Goal: Task Accomplishment & Management: Manage account settings

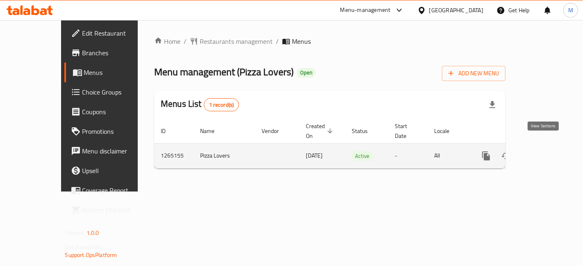
click at [555, 146] on link "enhanced table" at bounding box center [545, 156] width 20 height 20
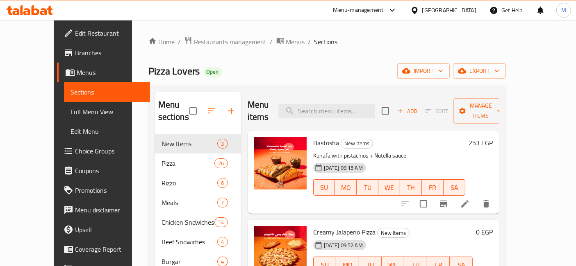
click at [465, 151] on p "Kunafa with pistachios + Nutella sauce" at bounding box center [389, 156] width 152 height 10
click at [343, 89] on div "Menu sections New Items 3 Pizza 26 Rizzo 6 Meals 7 Chicken Sndwiches 14 Beef Sn…" at bounding box center [326, 225] width 357 height 280
drag, startPoint x: 364, startPoint y: 76, endPoint x: 302, endPoint y: 71, distance: 62.5
click at [302, 71] on div "Pizza Lovers Open import export" at bounding box center [326, 71] width 357 height 15
click at [356, 109] on input "search" at bounding box center [326, 111] width 97 height 14
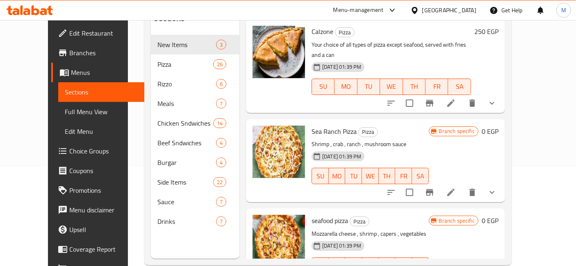
scroll to position [114, 0]
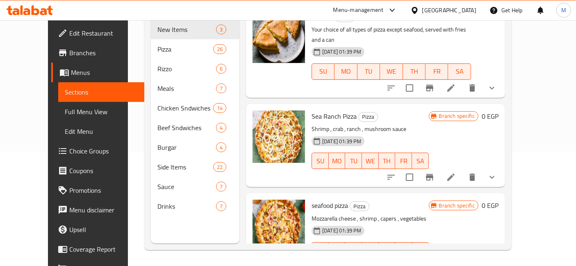
type input "sea"
click at [497, 262] on icon "show more" at bounding box center [492, 267] width 10 height 10
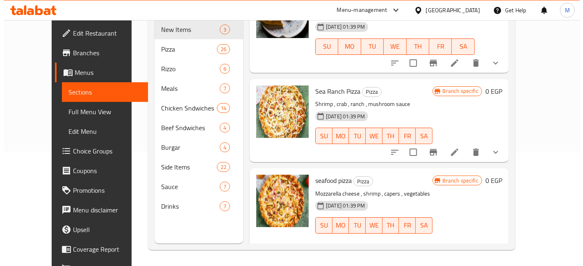
scroll to position [157, 0]
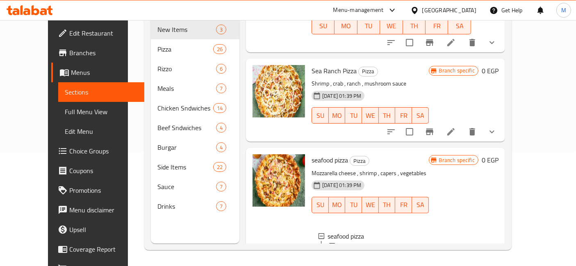
click at [356, 251] on div "Large" at bounding box center [385, 256] width 73 height 10
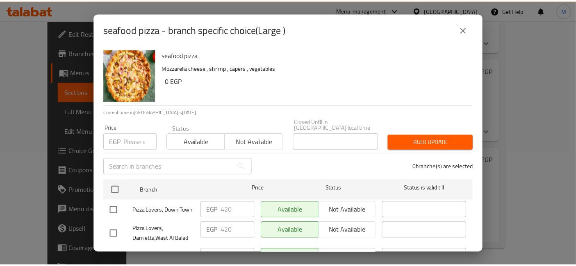
scroll to position [44, 0]
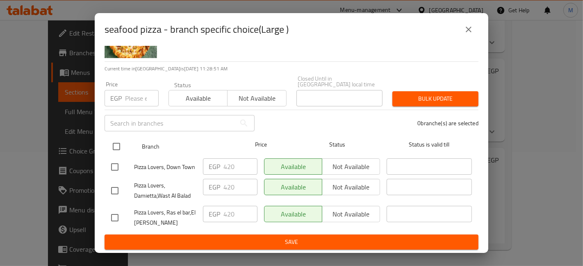
drag, startPoint x: 107, startPoint y: 137, endPoint x: 133, endPoint y: 133, distance: 27.0
click at [107, 137] on div "Branch Price Status Status is valid till" at bounding box center [292, 147] width 374 height 20
drag, startPoint x: 119, startPoint y: 138, endPoint x: 130, endPoint y: 109, distance: 30.2
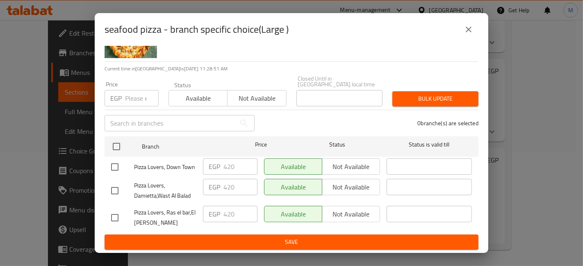
click at [121, 138] on input "checkbox" at bounding box center [116, 146] width 17 height 17
checkbox input "true"
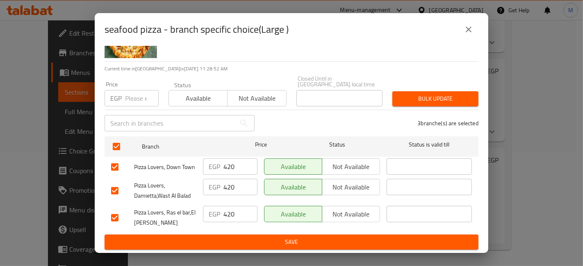
click at [134, 92] on input "number" at bounding box center [142, 98] width 34 height 16
type input "530"
click at [396, 91] on button "Bulk update" at bounding box center [435, 98] width 86 height 15
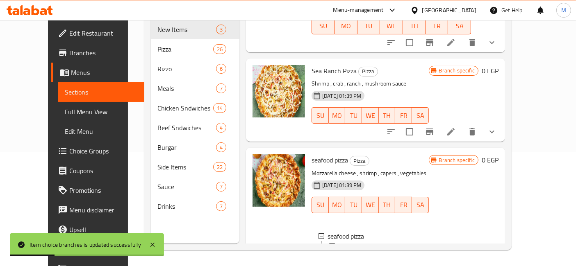
click at [349, 261] on span "Medium" at bounding box center [360, 266] width 22 height 10
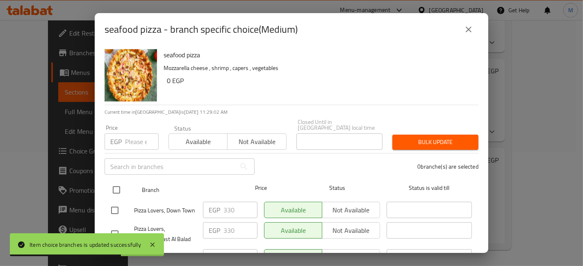
click at [121, 182] on input "checkbox" at bounding box center [116, 190] width 17 height 17
checkbox input "true"
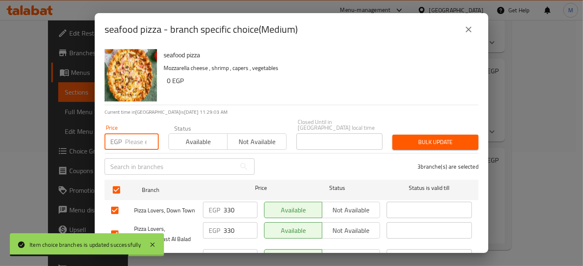
click at [144, 134] on input "number" at bounding box center [142, 142] width 34 height 16
type input "460"
click at [427, 139] on span "Bulk update" at bounding box center [435, 142] width 73 height 10
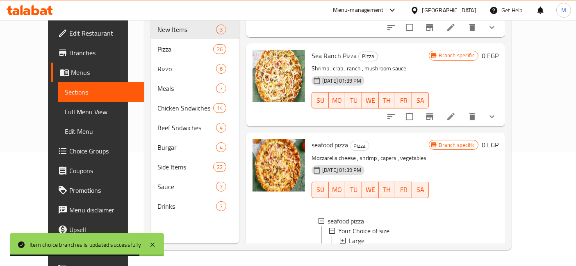
scroll to position [181, 0]
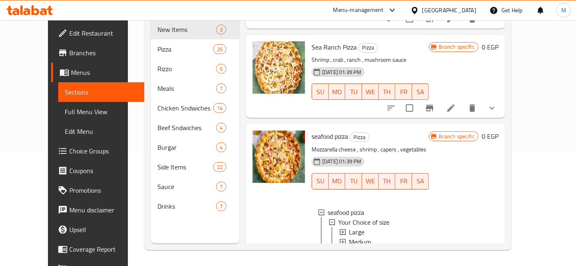
click at [312, 55] on p "Shrimp , crab , ranch , mushroom sauce" at bounding box center [370, 60] width 117 height 10
click at [358, 237] on span "Medium" at bounding box center [360, 242] width 22 height 10
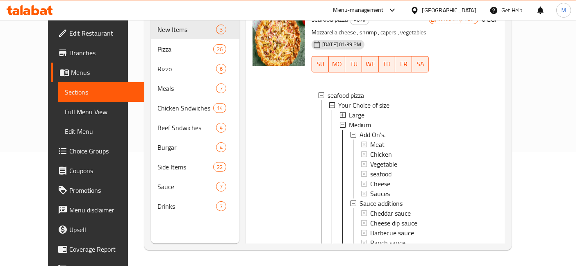
scroll to position [207, 0]
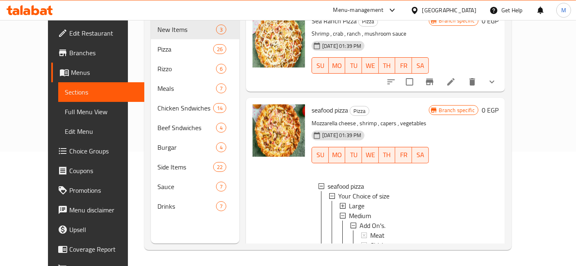
click at [497, 77] on icon "show more" at bounding box center [492, 82] width 10 height 10
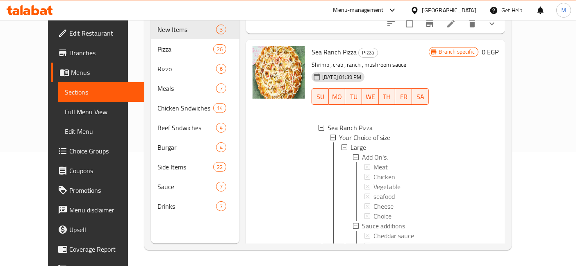
scroll to position [162, 0]
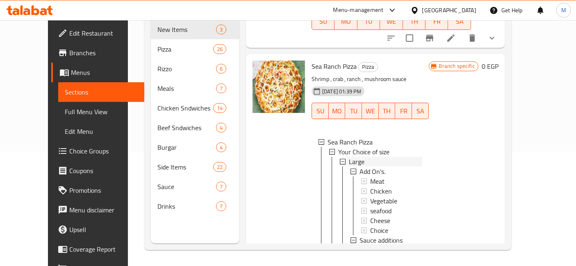
click at [360, 157] on div "Large" at bounding box center [385, 162] width 73 height 10
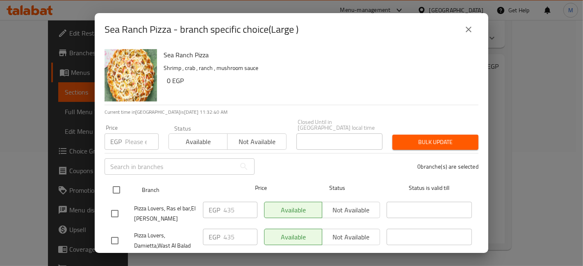
click at [118, 184] on input "checkbox" at bounding box center [116, 190] width 17 height 17
checkbox input "true"
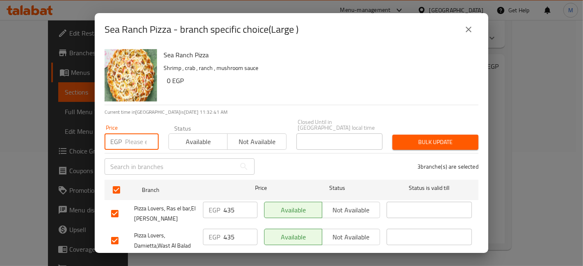
click at [135, 137] on input "number" at bounding box center [142, 142] width 34 height 16
type input "535"
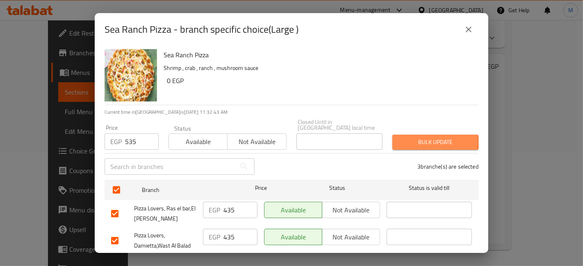
click at [421, 137] on span "Bulk update" at bounding box center [435, 142] width 73 height 10
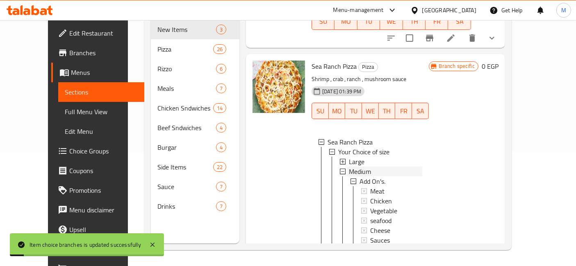
click at [350, 167] on span "Medium" at bounding box center [360, 172] width 22 height 10
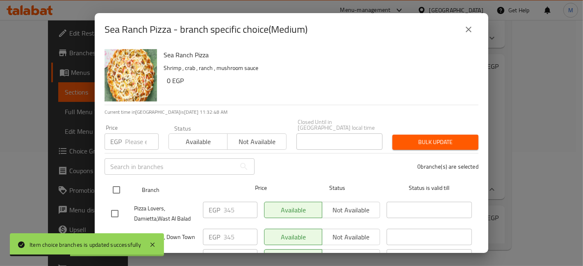
click at [112, 178] on div at bounding box center [123, 190] width 31 height 24
click at [110, 182] on input "checkbox" at bounding box center [116, 190] width 17 height 17
checkbox input "true"
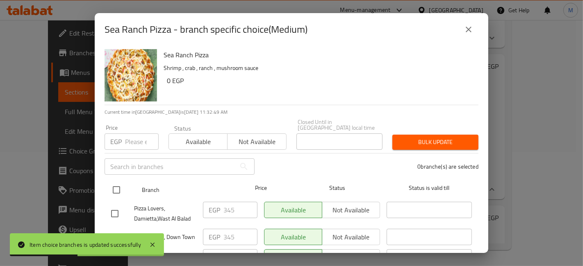
checkbox input "true"
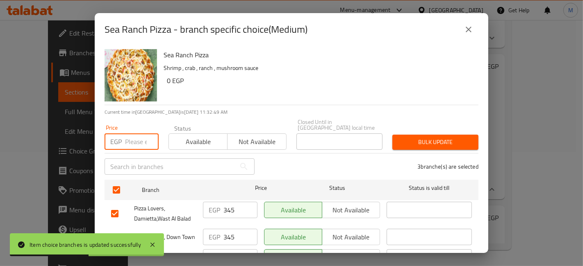
click at [133, 139] on input "number" at bounding box center [142, 142] width 34 height 16
type input "470"
click at [442, 137] on span "Bulk update" at bounding box center [435, 142] width 73 height 10
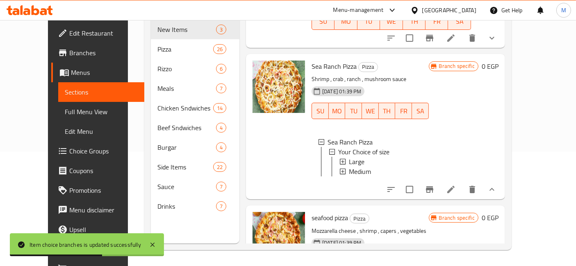
click at [502, 180] on button "show more" at bounding box center [492, 190] width 20 height 20
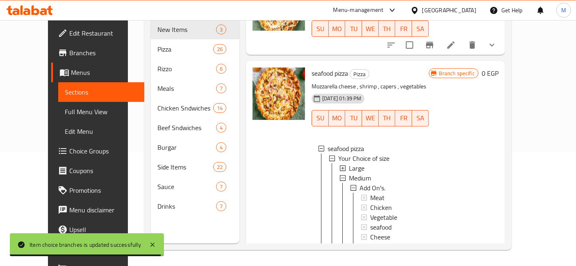
scroll to position [253, 0]
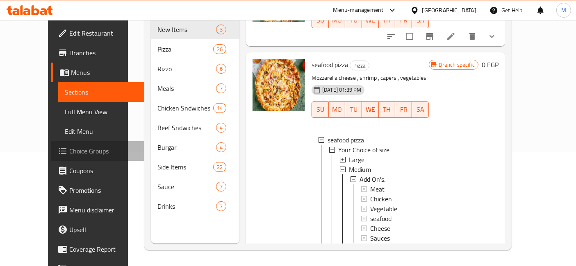
click at [69, 150] on span "Choice Groups" at bounding box center [103, 151] width 68 height 10
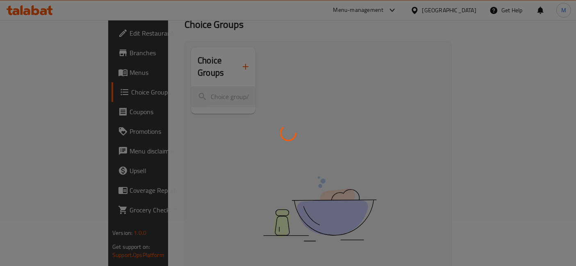
scroll to position [91, 0]
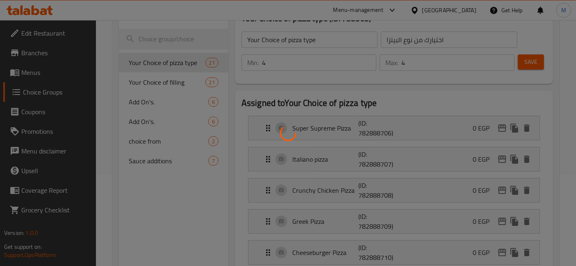
click at [184, 103] on div at bounding box center [288, 133] width 576 height 266
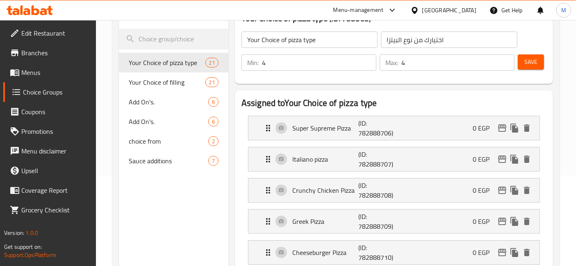
click at [184, 101] on div "Add On's. 6" at bounding box center [173, 102] width 109 height 20
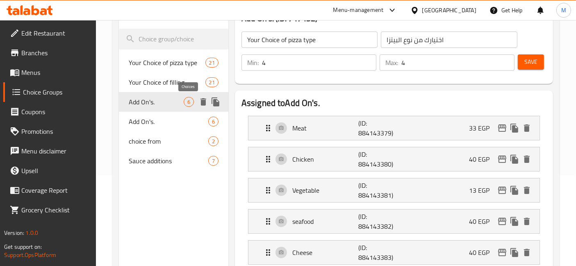
type input "Add On's."
type input "اضافات"
type input "0"
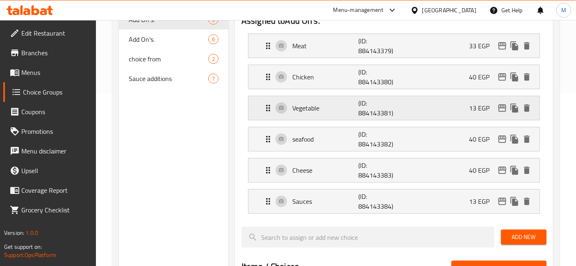
scroll to position [182, 0]
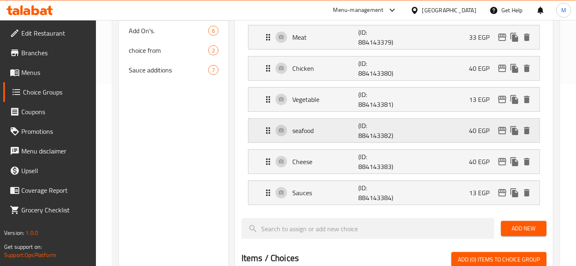
click at [347, 126] on p "seafood" at bounding box center [325, 131] width 66 height 10
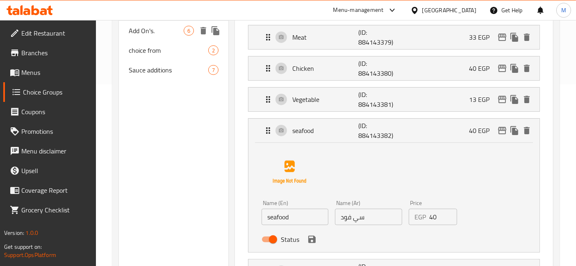
click at [162, 35] on span "Add On's." at bounding box center [156, 31] width 55 height 10
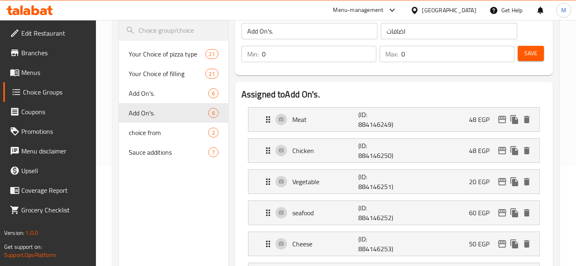
scroll to position [91, 0]
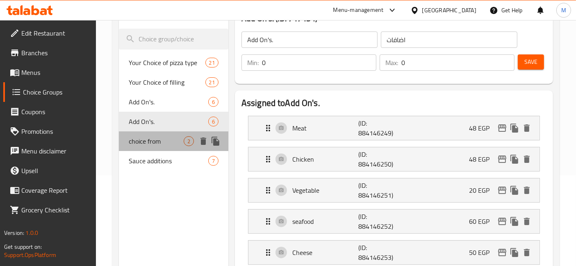
click at [152, 146] on span "choice from" at bounding box center [156, 142] width 55 height 10
type input "choice from"
type input "اختيارك من"
type input "1"
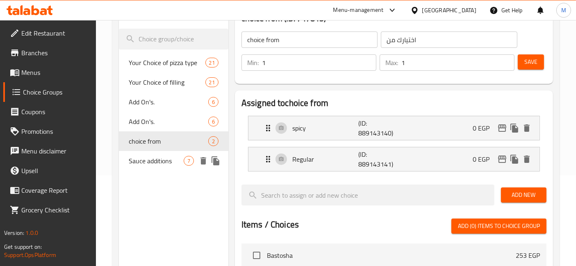
click at [155, 166] on span "Sauce additions" at bounding box center [156, 161] width 55 height 10
type input "Sauce additions"
type input "اضافات صوص"
type input "0"
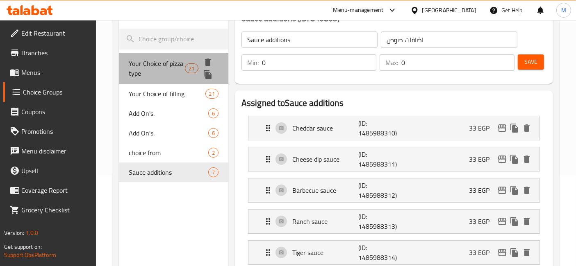
click at [153, 61] on span "Your Choice of pizza type" at bounding box center [157, 69] width 56 height 20
click at [156, 94] on span "Your Choice of filling" at bounding box center [167, 94] width 76 height 10
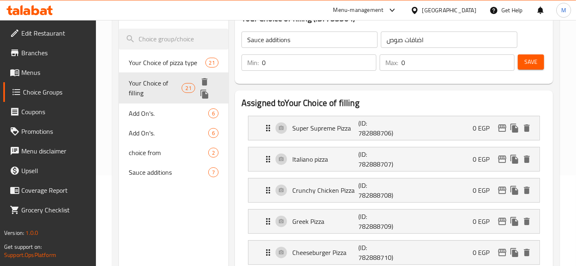
type input "Your Choice of pizza type"
type input "اختيارك من نوع البيتزا"
type input "4"
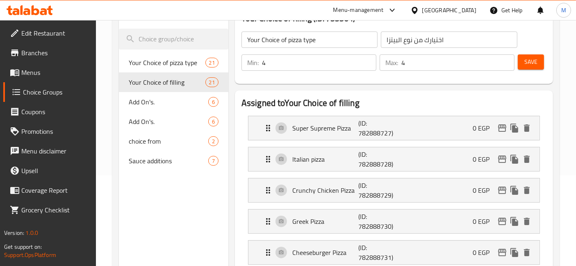
type input "Your Choice of filling"
type input "اختيارك للحشوة"
type input "1"
click at [32, 9] on icon at bounding box center [36, 10] width 8 height 10
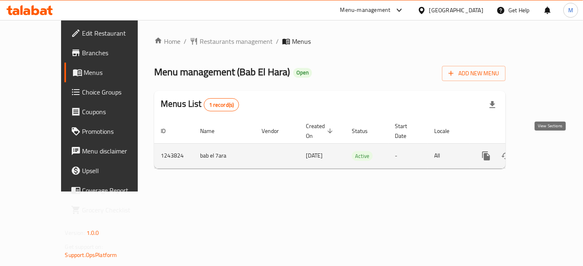
click at [550, 151] on icon "enhanced table" at bounding box center [545, 156] width 10 height 10
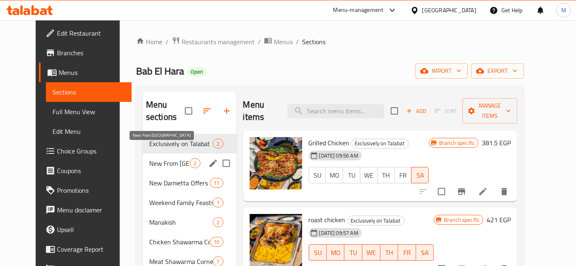
click at [166, 159] on span "New From Bab El-Hara" at bounding box center [169, 164] width 41 height 10
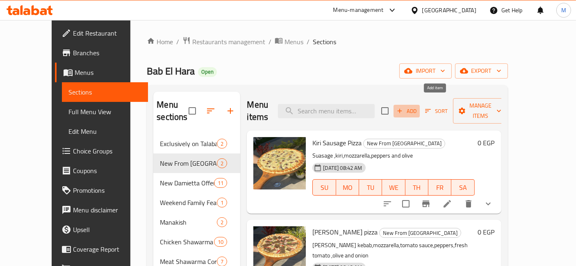
click at [418, 108] on span "Add" at bounding box center [407, 111] width 22 height 9
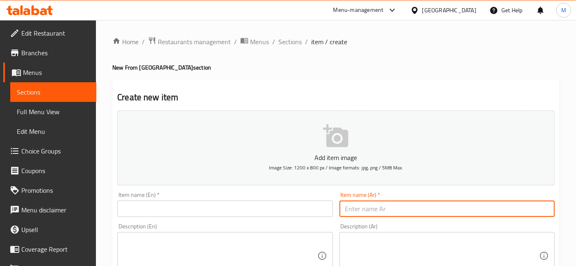
click at [390, 202] on input "text" at bounding box center [446, 209] width 215 height 16
type input "t"
click at [395, 209] on input "فراخ تندوري" at bounding box center [446, 209] width 215 height 16
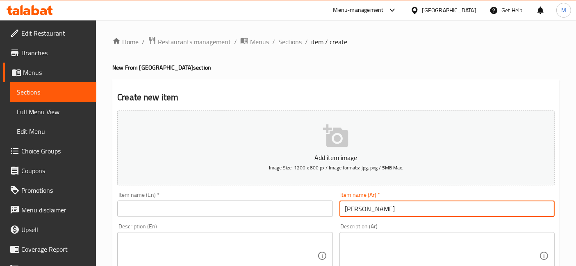
type input "فراخ تندوري"
click at [225, 208] on input "text" at bounding box center [224, 209] width 215 height 16
paste input "Tandoori chicken"
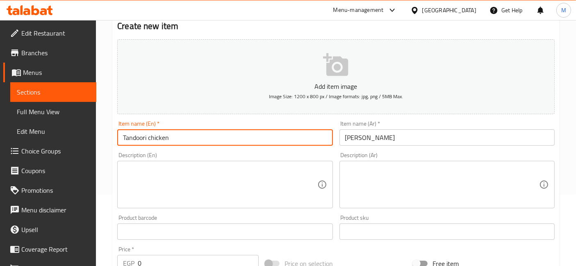
scroll to position [91, 0]
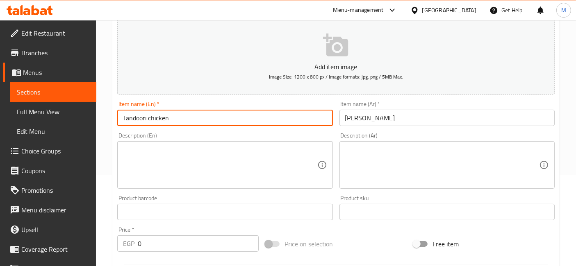
type input "Tandoori chicken"
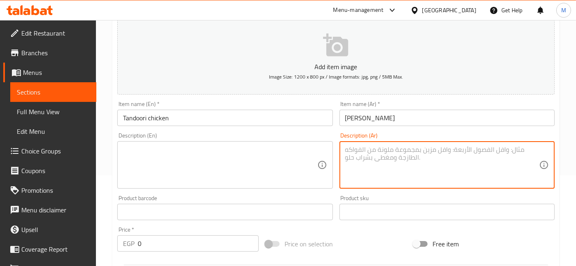
click at [358, 170] on textarea at bounding box center [442, 165] width 194 height 39
paste textarea "ارز بسمتي خبز ثوميه سور كريم سلطه خضراء"
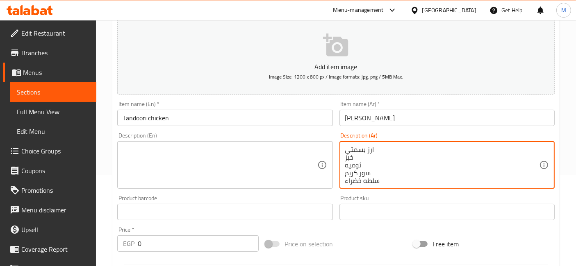
scroll to position [2, 0]
type textarea "ارز بسمتي خبز ثوميه سور كريم سلطه خضراء"
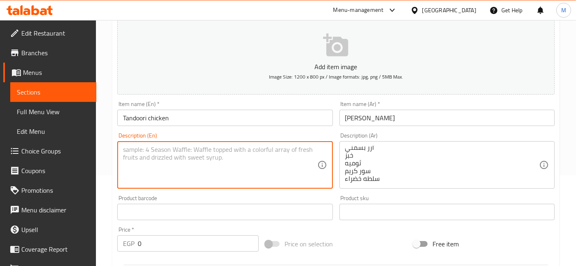
click at [182, 169] on textarea at bounding box center [220, 165] width 194 height 39
paste textarea "Basmati rice Bread Garlic sauce Sour cream Green salad"
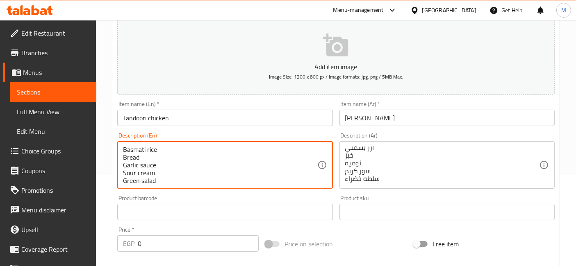
scroll to position [0, 0]
type textarea "Basmati rice Bread Garlic sauce Sour cream Green salad"
click at [140, 243] on input "0" at bounding box center [198, 244] width 121 height 16
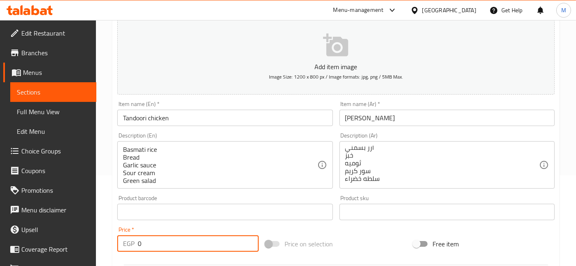
drag, startPoint x: 140, startPoint y: 243, endPoint x: 134, endPoint y: 244, distance: 6.7
click at [134, 244] on div "EGP 0 Price *" at bounding box center [187, 244] width 141 height 16
type input "4"
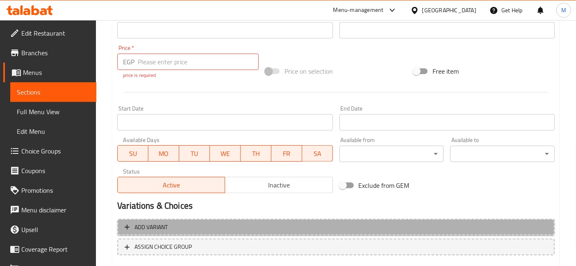
click at [300, 223] on span "Add variant" at bounding box center [336, 228] width 423 height 10
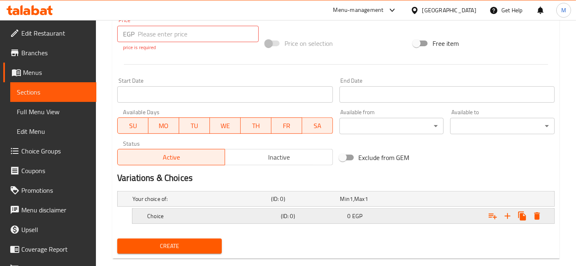
scroll to position [315, 0]
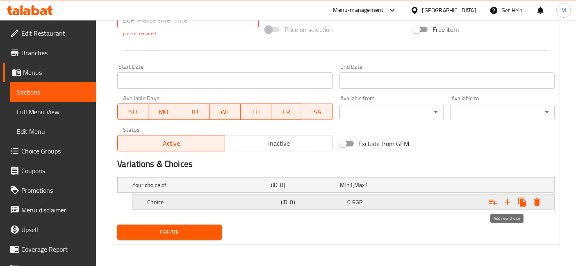
click at [512, 206] on button "Expand" at bounding box center [507, 202] width 15 height 15
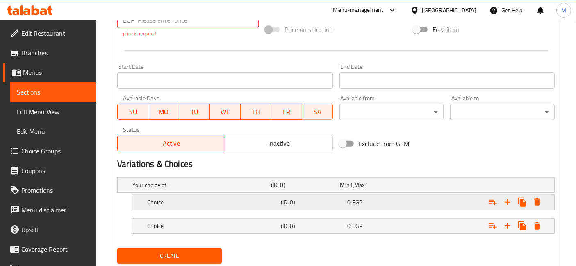
click at [356, 203] on span "EGP" at bounding box center [357, 202] width 10 height 11
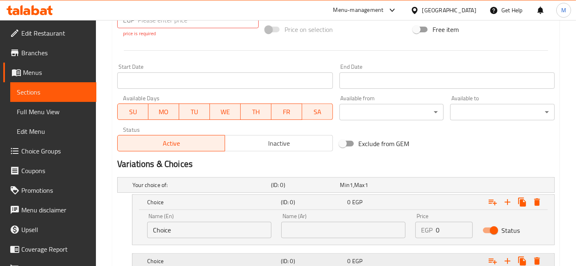
scroll to position [360, 0]
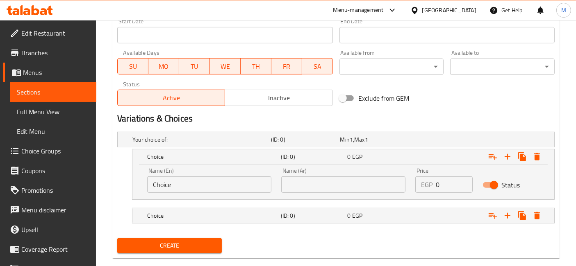
click at [230, 178] on input "Choice" at bounding box center [209, 185] width 124 height 16
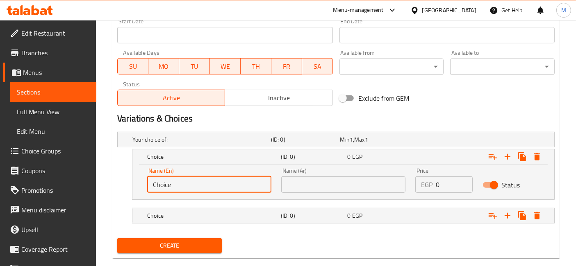
click at [230, 178] on input "Choice" at bounding box center [209, 185] width 124 height 16
click at [327, 178] on input "text" at bounding box center [343, 185] width 124 height 16
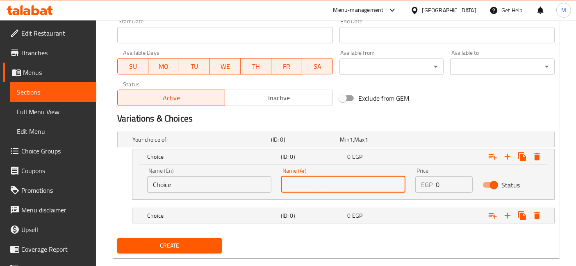
paste input "دجاجه كامله"
type input "دجاجه كامله"
click at [236, 182] on input "Choice" at bounding box center [209, 185] width 124 height 16
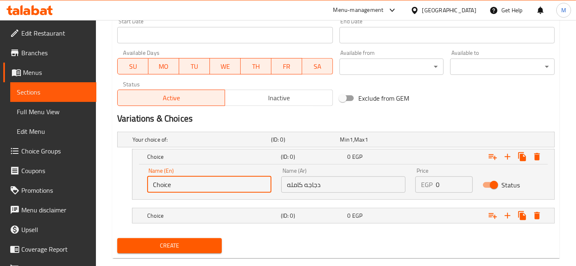
click at [236, 182] on input "Choice" at bounding box center [209, 185] width 124 height 16
paste input "A whole chicken"
drag, startPoint x: 155, startPoint y: 182, endPoint x: 147, endPoint y: 184, distance: 8.3
click at [148, 184] on input "A whole chicken" at bounding box center [209, 185] width 124 height 16
type input "whole chicken"
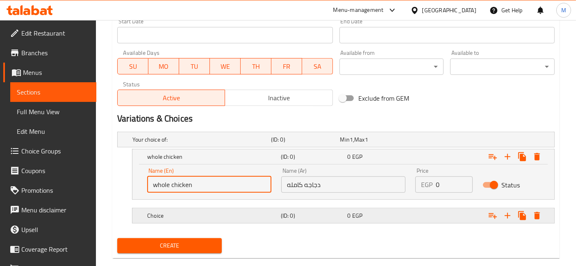
click at [227, 212] on h5 "Choice" at bounding box center [212, 216] width 130 height 8
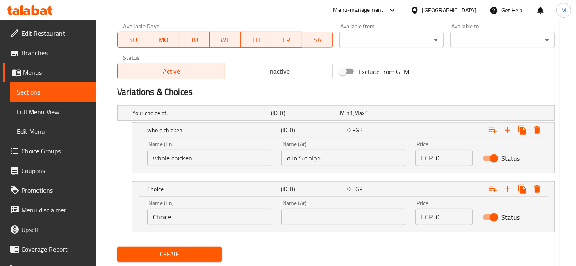
scroll to position [409, 0]
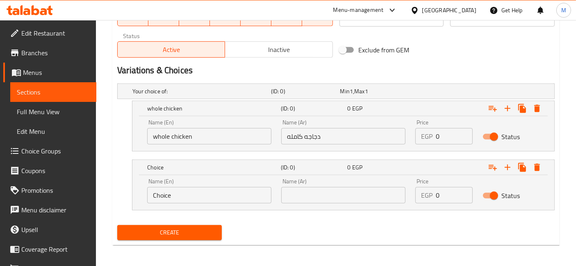
click at [298, 189] on input "text" at bounding box center [343, 195] width 124 height 16
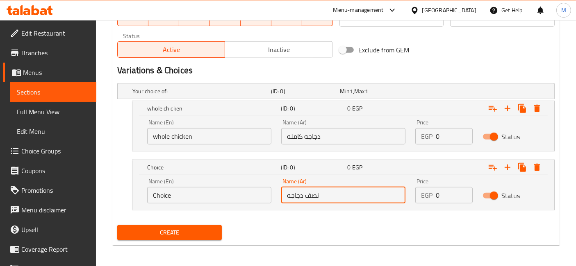
click at [298, 189] on input "نصف دجاجه" at bounding box center [343, 195] width 124 height 16
type input "نصف دجاجه"
click at [189, 131] on input "whole chicken" at bounding box center [209, 136] width 124 height 16
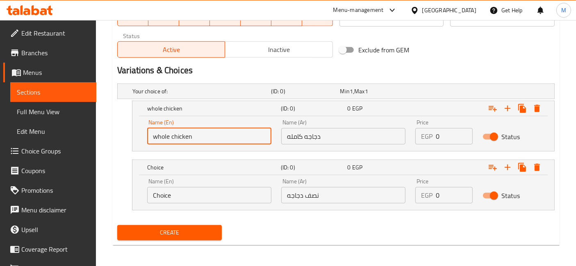
click at [189, 131] on input "whole chicken" at bounding box center [209, 136] width 124 height 16
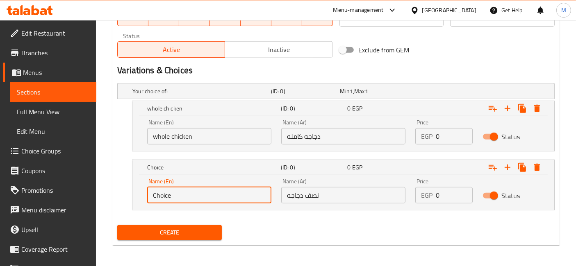
click at [191, 199] on input "Choice" at bounding box center [209, 195] width 124 height 16
paste input "chicken"
type input "Half chicken"
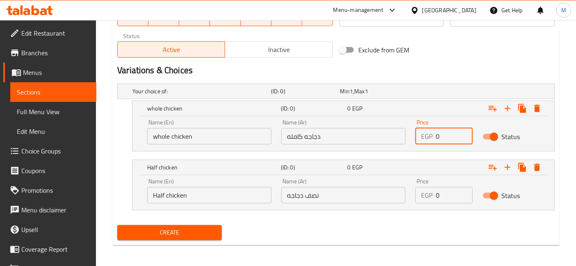
drag, startPoint x: 445, startPoint y: 132, endPoint x: 431, endPoint y: 133, distance: 14.0
click at [431, 133] on div "EGP 0 Price" at bounding box center [443, 136] width 57 height 16
type input "400"
click at [430, 195] on div "EGP 0 Price" at bounding box center [443, 195] width 57 height 16
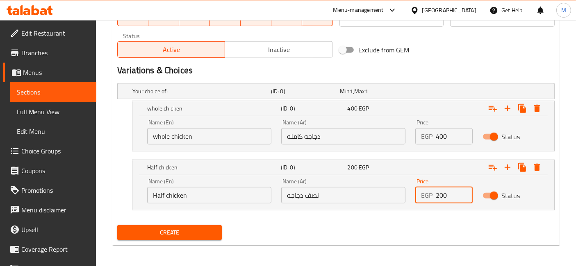
type input "200"
click at [117, 225] on button "Create" at bounding box center [169, 232] width 105 height 15
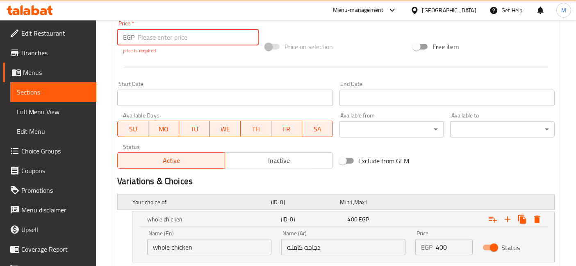
scroll to position [273, 0]
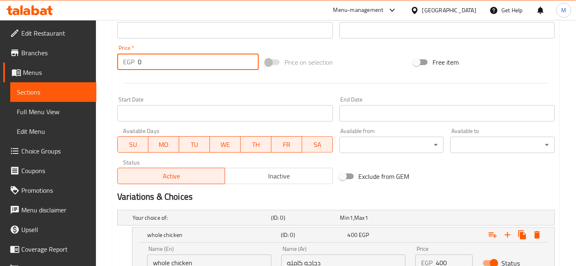
type input "0"
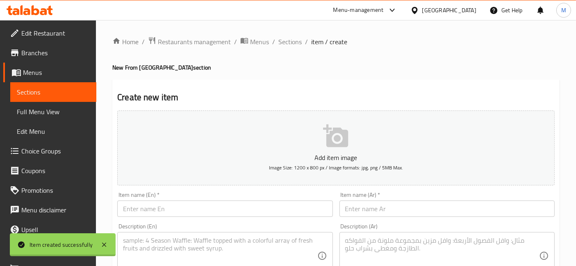
scroll to position [0, 0]
click at [290, 39] on span "Sections" at bounding box center [289, 42] width 23 height 10
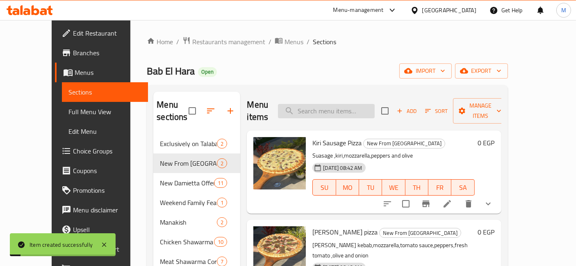
click at [367, 110] on div "Menu items Add Sort Manage items" at bounding box center [374, 111] width 254 height 39
click at [365, 111] on input "search" at bounding box center [326, 111] width 97 height 14
type input "p"
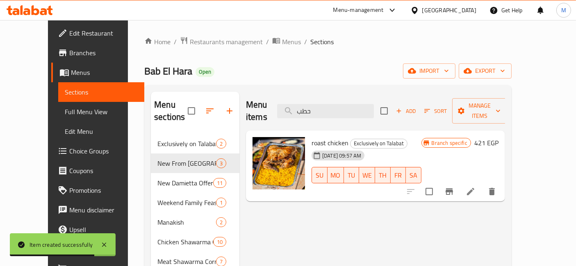
type input "حطب"
click at [454, 187] on icon "Branch-specific-item" at bounding box center [449, 192] width 10 height 10
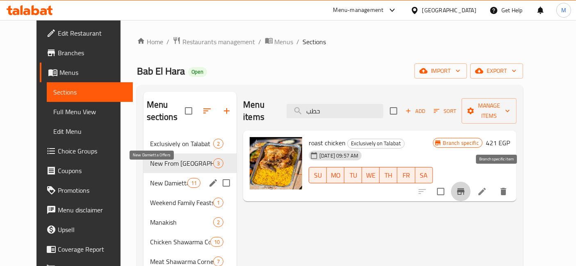
click at [175, 178] on span "New Damietta Offers" at bounding box center [168, 183] width 37 height 10
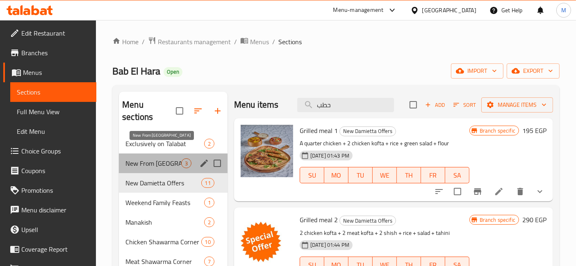
click at [171, 159] on span "New From Bab El-Hara" at bounding box center [153, 164] width 56 height 10
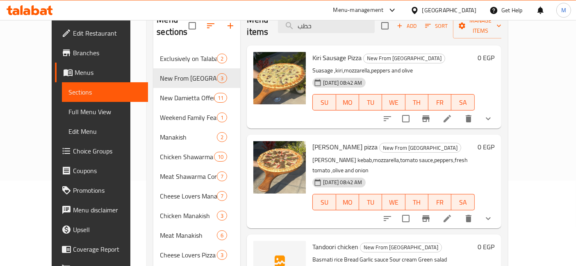
scroll to position [137, 0]
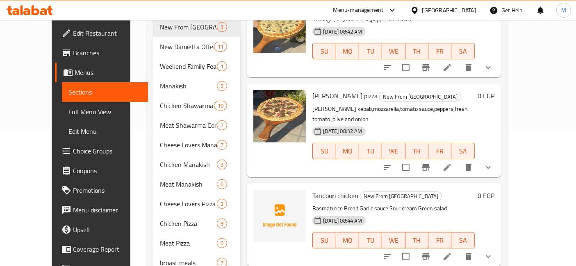
click at [459, 250] on li at bounding box center [447, 257] width 23 height 15
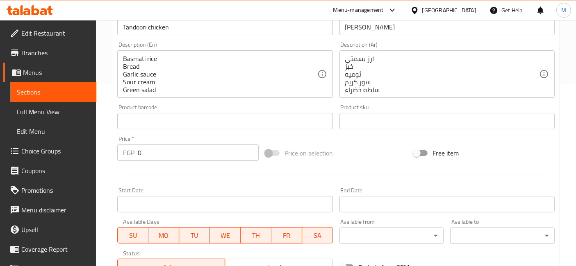
scroll to position [329, 0]
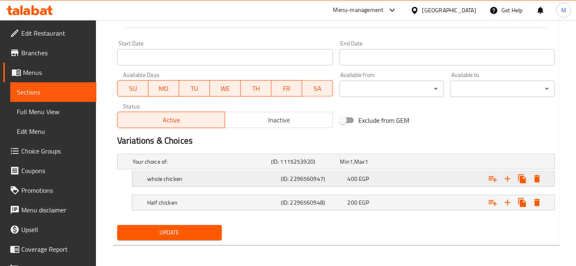
click at [346, 182] on div "400 EGP" at bounding box center [379, 178] width 67 height 11
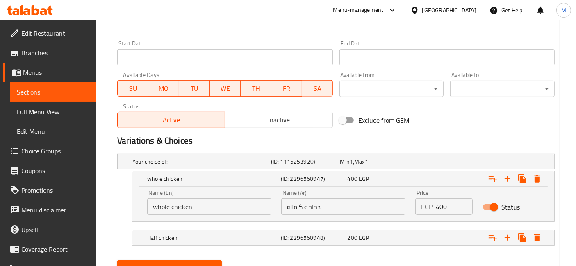
click at [442, 207] on input "400" at bounding box center [454, 207] width 36 height 16
type input "421"
drag, startPoint x: 420, startPoint y: 234, endPoint x: 422, endPoint y: 238, distance: 4.6
click at [420, 234] on div "Expand" at bounding box center [479, 238] width 134 height 18
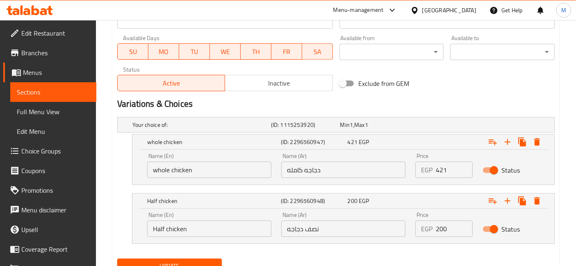
scroll to position [375, 0]
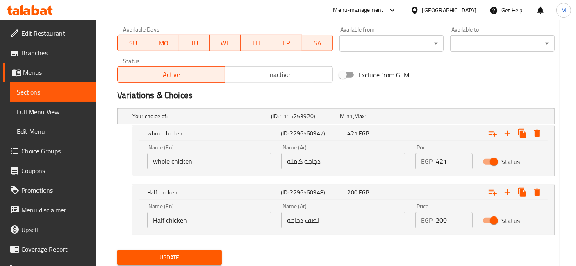
click at [443, 217] on input "200" at bounding box center [454, 220] width 36 height 16
type input "210"
click at [117, 250] on button "Update" at bounding box center [169, 257] width 105 height 15
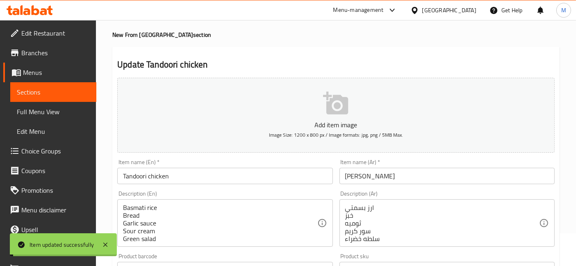
scroll to position [0, 0]
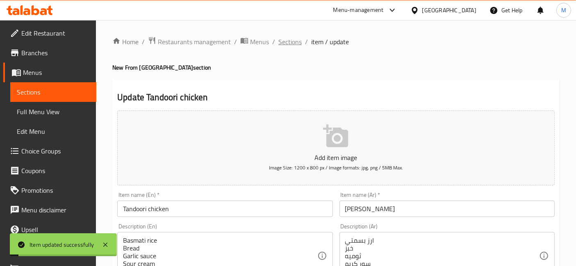
click at [291, 44] on span "Sections" at bounding box center [289, 42] width 23 height 10
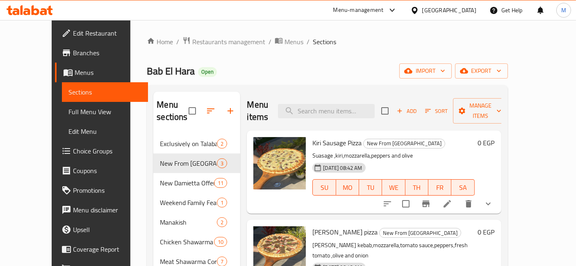
click at [28, 9] on icon at bounding box center [26, 11] width 7 height 7
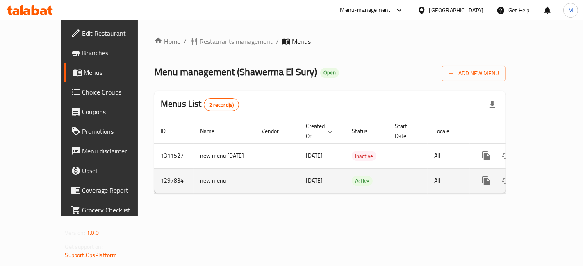
click at [555, 172] on link "enhanced table" at bounding box center [545, 181] width 20 height 20
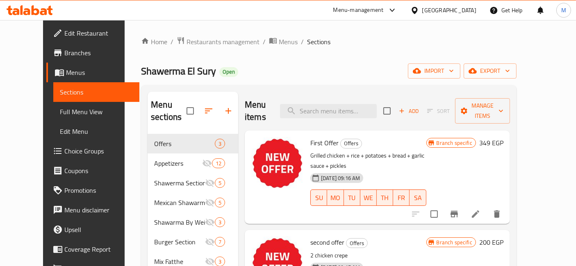
scroll to position [235, 0]
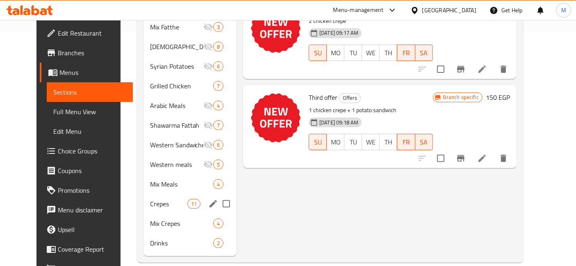
click at [143, 196] on div "Crepes 11" at bounding box center [189, 204] width 93 height 20
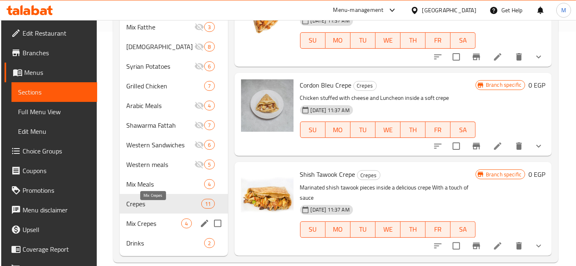
click at [168, 219] on span "Mix Crepes" at bounding box center [153, 224] width 55 height 10
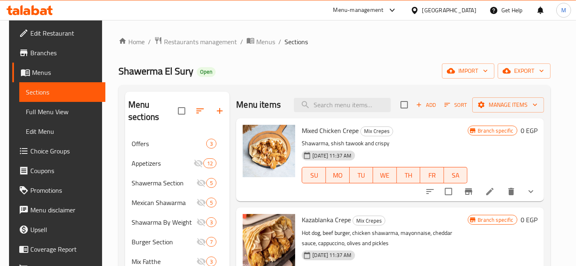
click at [533, 180] on div "Branch specific 0 EGP" at bounding box center [503, 160] width 70 height 70
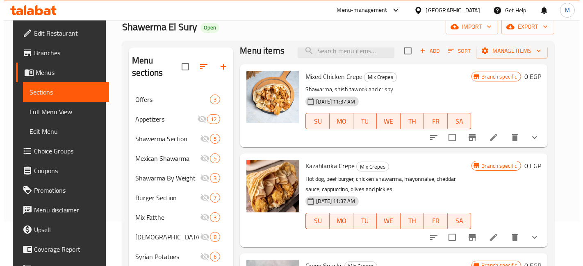
scroll to position [46, 0]
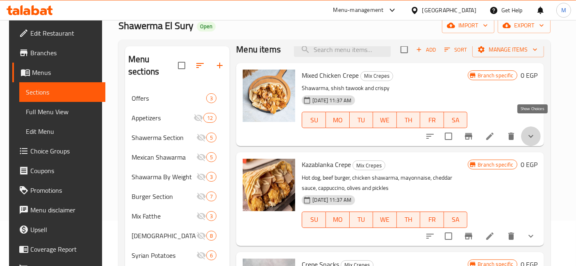
click at [530, 132] on icon "show more" at bounding box center [531, 137] width 10 height 10
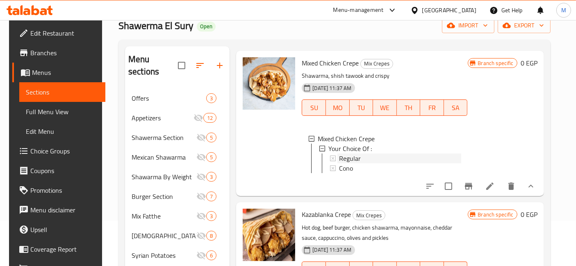
click at [348, 158] on span "Regular" at bounding box center [350, 159] width 22 height 10
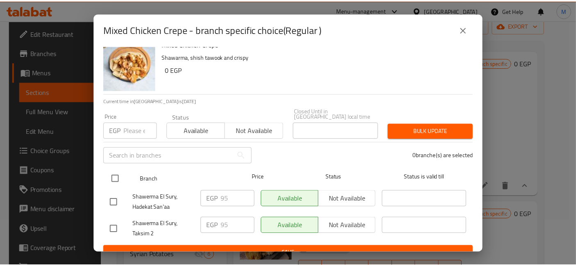
scroll to position [17, 0]
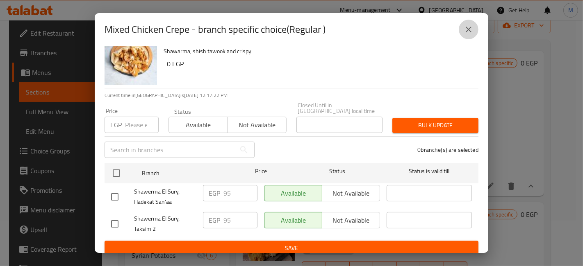
click at [468, 31] on icon "close" at bounding box center [469, 30] width 10 height 10
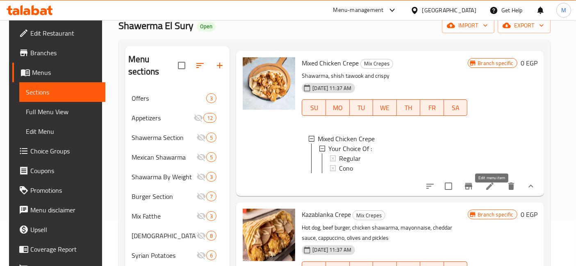
click at [495, 189] on icon at bounding box center [490, 187] width 10 height 10
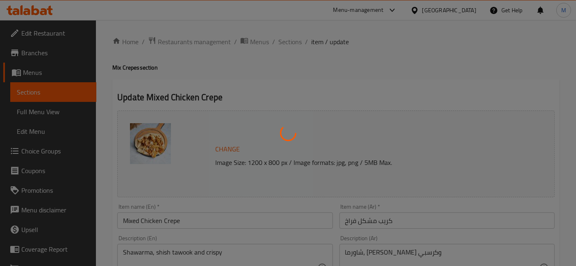
type input "إختيارك من :"
type input "1"
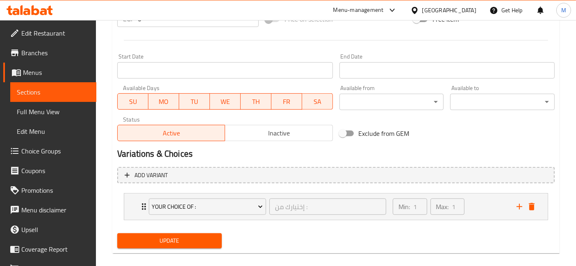
scroll to position [337, 0]
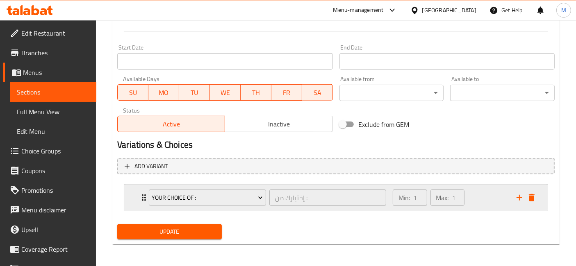
click at [139, 197] on icon "Expand" at bounding box center [144, 198] width 10 height 10
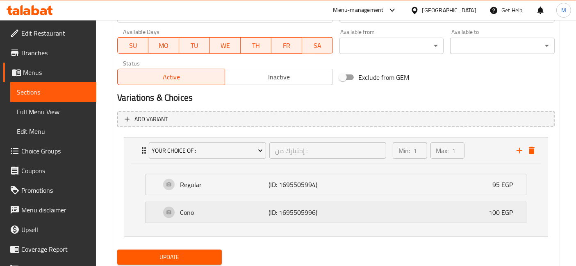
scroll to position [409, 0]
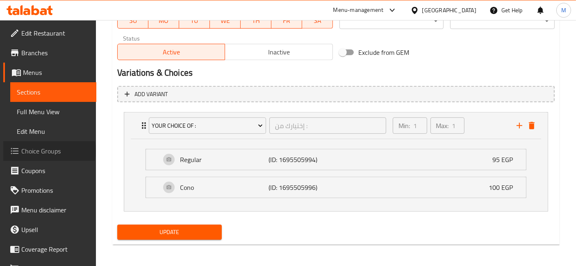
click at [49, 151] on span "Choice Groups" at bounding box center [55, 151] width 68 height 10
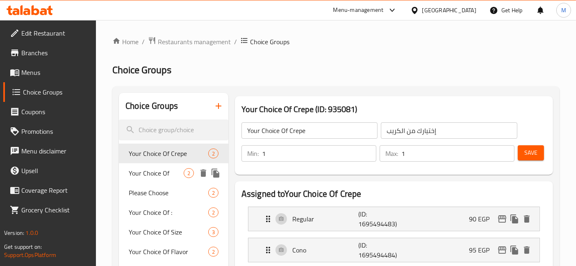
click at [178, 174] on span "Your Choice Of" at bounding box center [156, 173] width 55 height 10
type input "Your Choice Of"
type input "إختيارك من"
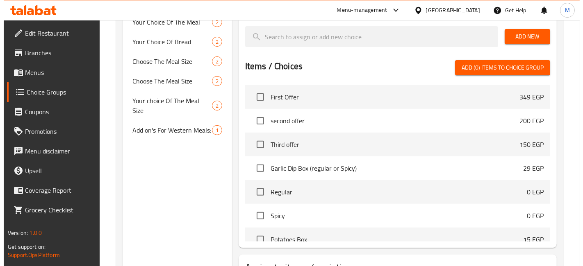
scroll to position [314, 0]
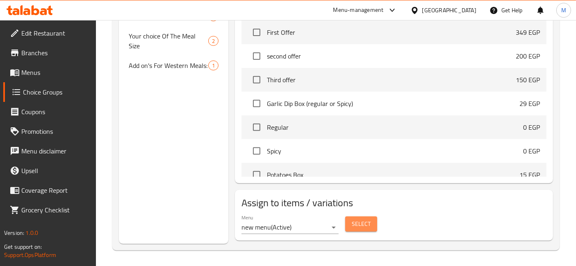
click at [358, 219] on span "Select" at bounding box center [361, 224] width 19 height 10
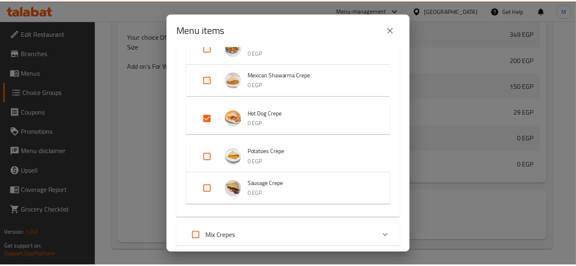
scroll to position [689, 0]
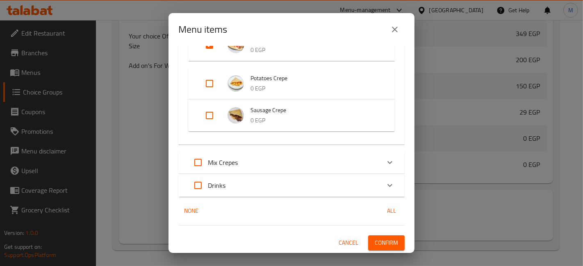
click at [461, 203] on div "Menu items 1 / 102 items selected ​ Offers First Offer 349 EGP second offer 200…" at bounding box center [291, 133] width 583 height 266
click at [396, 24] on button "close" at bounding box center [395, 30] width 20 height 20
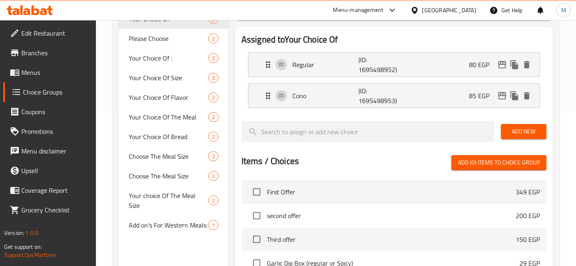
scroll to position [0, 0]
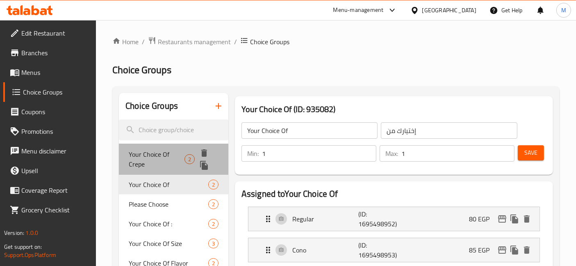
click at [175, 156] on span "Your Choice Of Crepe" at bounding box center [157, 160] width 56 height 20
type input "Your Choice Of Crepe"
type input "إختيارك من الكريب"
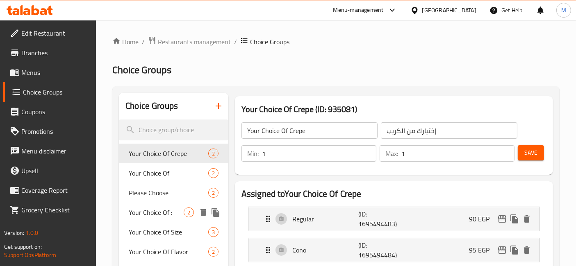
click at [138, 208] on span "Your Choice Of :" at bounding box center [156, 213] width 55 height 10
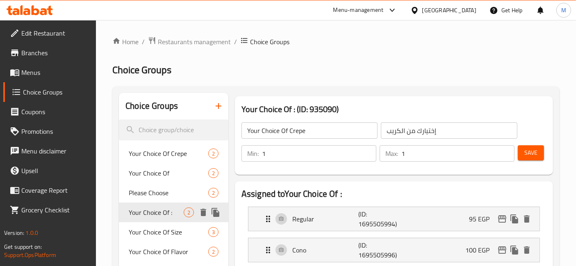
type input "Your Choice Of :"
type input "إختيارك من :"
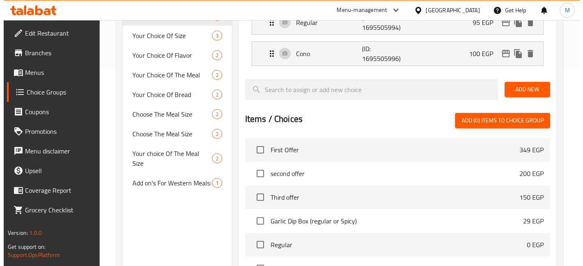
scroll to position [314, 0]
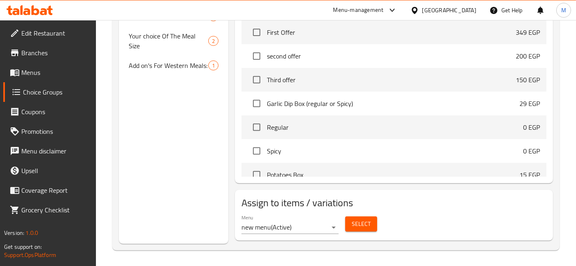
click at [358, 229] on span "Select" at bounding box center [361, 224] width 19 height 10
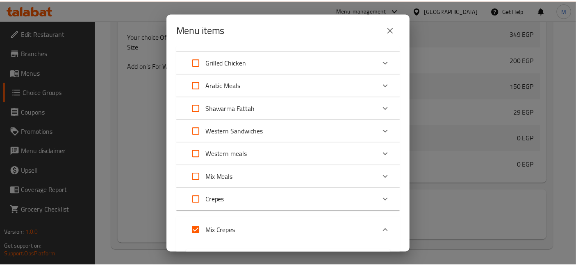
scroll to position [471, 0]
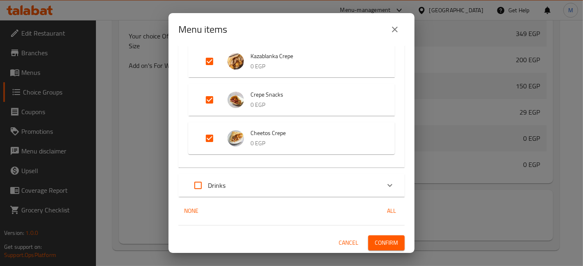
click at [394, 33] on icon "close" at bounding box center [395, 30] width 10 height 10
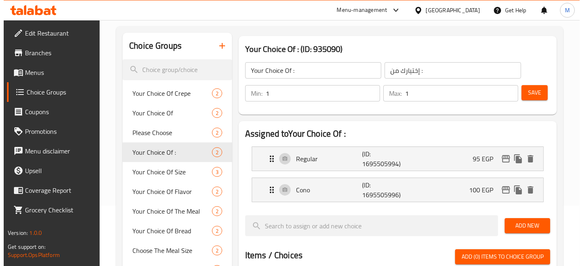
scroll to position [91, 0]
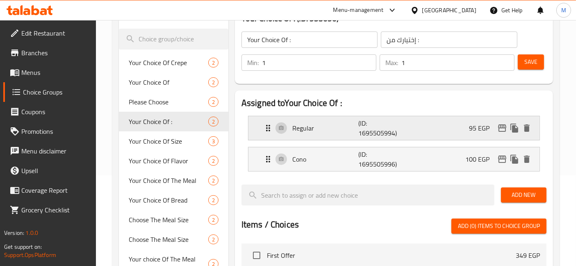
click at [502, 126] on icon "edit" at bounding box center [502, 128] width 10 height 10
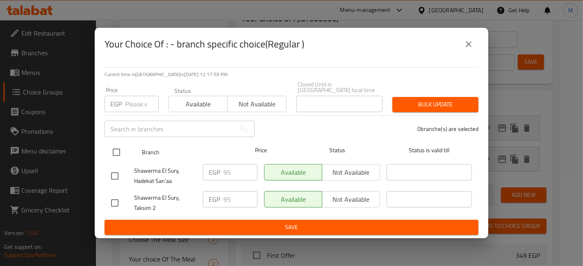
click at [111, 149] on input "checkbox" at bounding box center [116, 152] width 17 height 17
checkbox input "true"
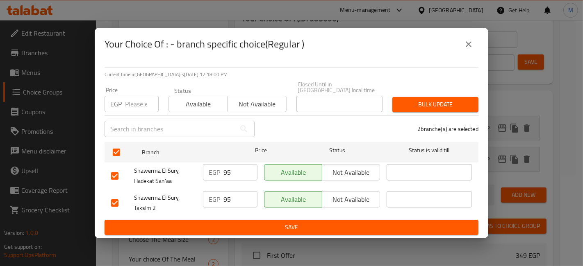
click at [131, 106] on input "number" at bounding box center [142, 104] width 34 height 16
type input "134.99"
click at [427, 101] on span "Bulk update" at bounding box center [435, 105] width 73 height 10
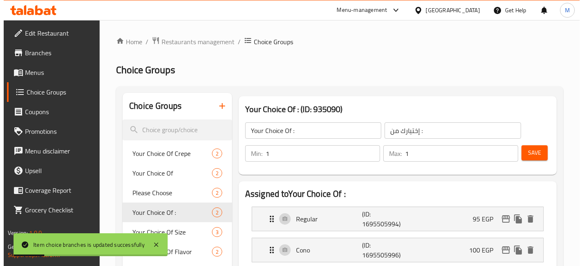
scroll to position [46, 0]
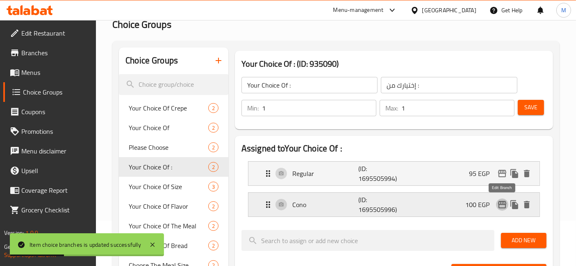
click at [499, 204] on icon "edit" at bounding box center [502, 204] width 8 height 7
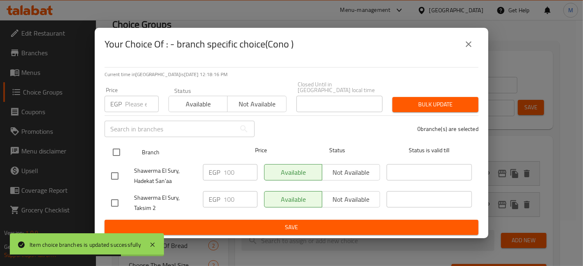
click at [121, 150] on input "checkbox" at bounding box center [116, 152] width 17 height 17
checkbox input "true"
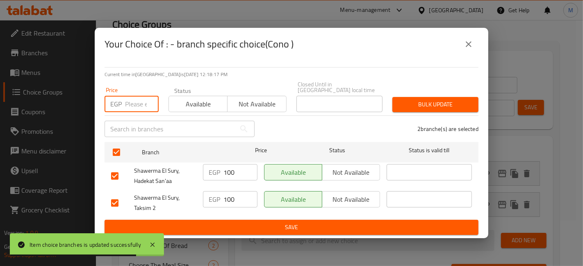
click at [130, 102] on input "number" at bounding box center [142, 104] width 34 height 16
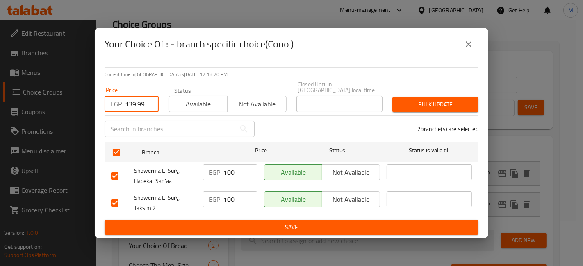
type input "139.99"
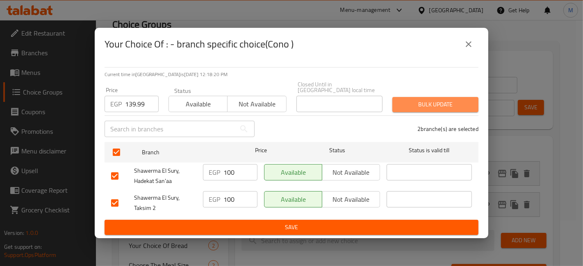
click at [458, 104] on span "Bulk update" at bounding box center [435, 105] width 73 height 10
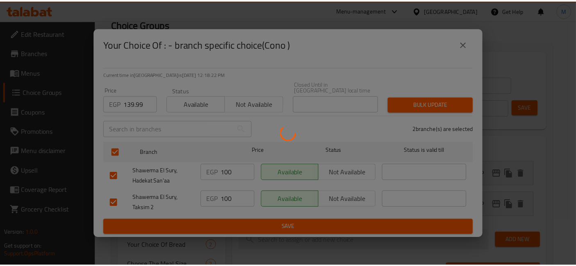
scroll to position [314, 0]
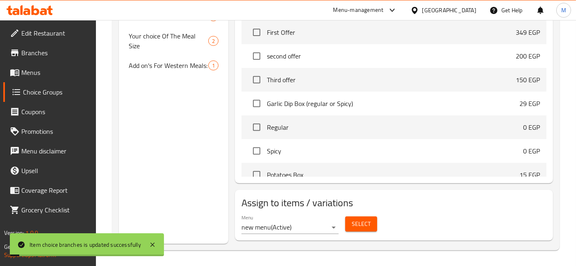
click at [539, 109] on li "Garlic Dip Box (regular or Spicy) 29 EGP" at bounding box center [393, 104] width 305 height 24
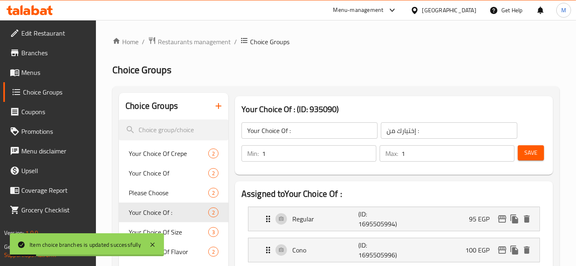
click at [542, 165] on div "Min: 1 ​ Max: 1 ​ Save" at bounding box center [393, 154] width 312 height 26
click at [537, 160] on button "Save" at bounding box center [531, 153] width 26 height 15
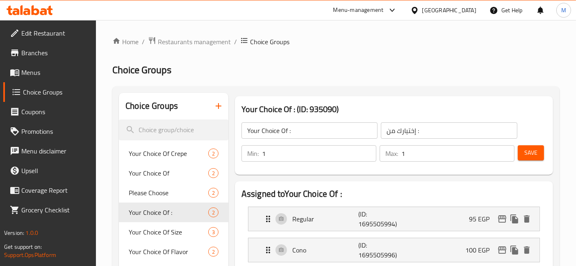
click at [531, 144] on div "Min: 1 ​ Max: 1 ​ Save" at bounding box center [393, 154] width 312 height 26
click at [531, 144] on div "Save" at bounding box center [528, 154] width 25 height 20
click at [534, 154] on span "Save" at bounding box center [530, 153] width 13 height 10
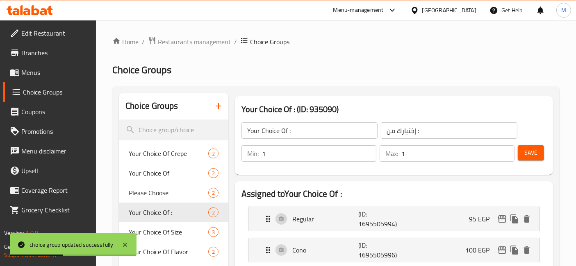
click at [34, 18] on div "Menu-management [GEOGRAPHIC_DATA] Get Help M" at bounding box center [288, 10] width 576 height 20
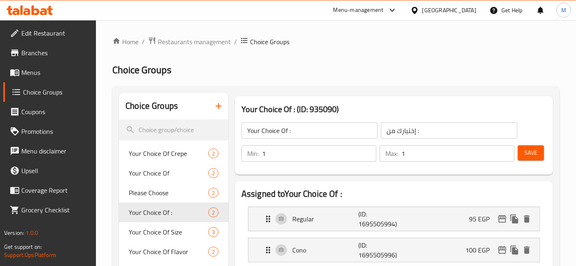
click at [525, 151] on span "Save" at bounding box center [530, 153] width 13 height 10
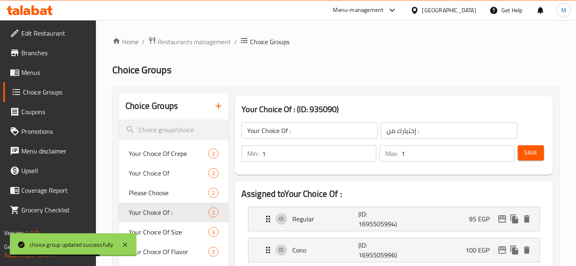
click at [42, 10] on icon at bounding box center [30, 10] width 46 height 10
